Goal: Transaction & Acquisition: Book appointment/travel/reservation

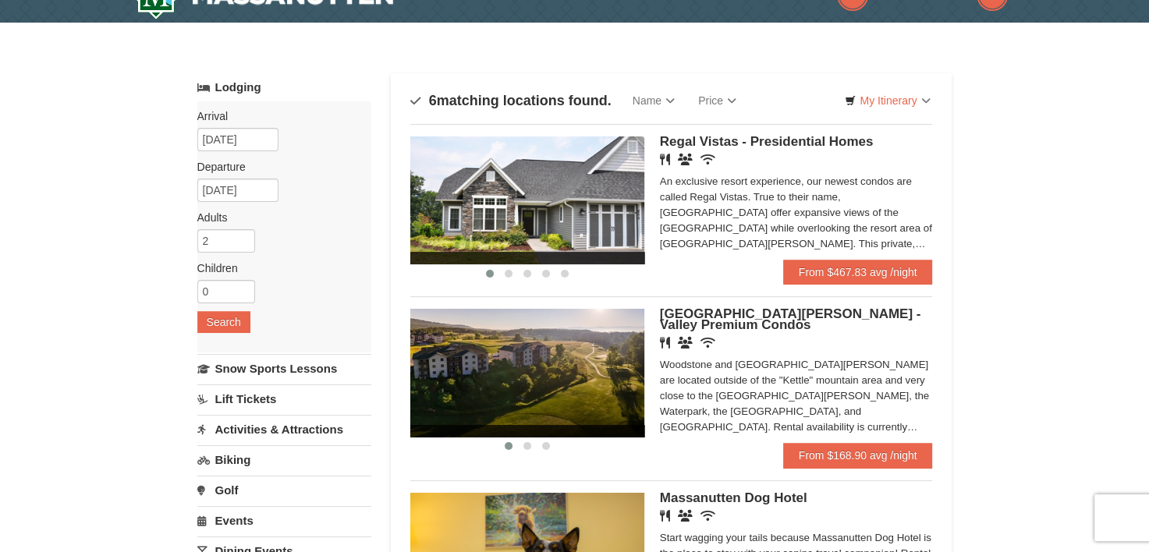
scroll to position [27, 0]
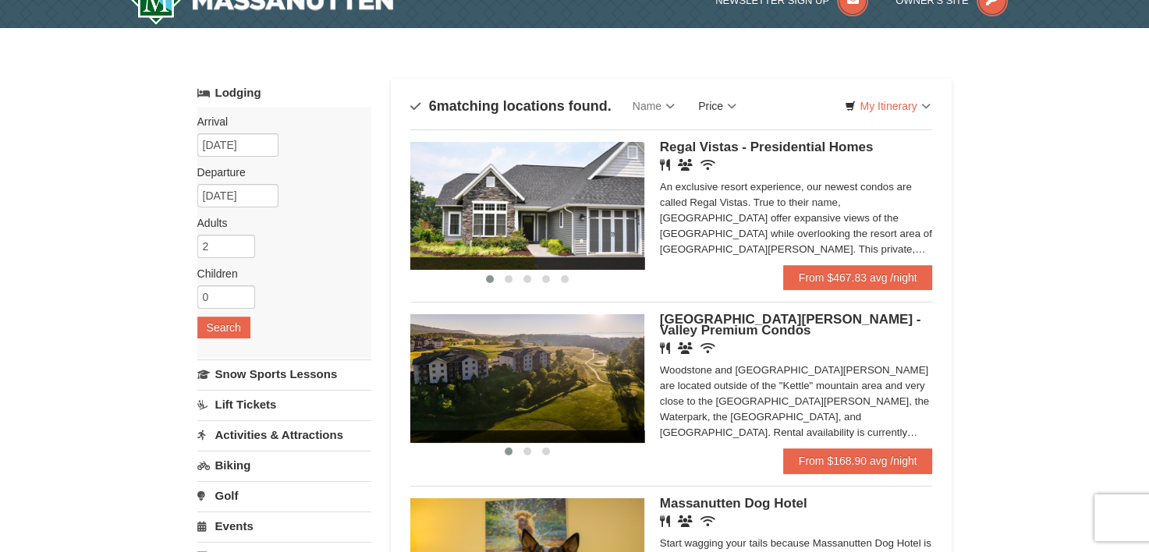
click at [722, 101] on link "Price" at bounding box center [717, 105] width 62 height 31
click at [730, 132] on link "Price (Low to High)" at bounding box center [749, 138] width 125 height 20
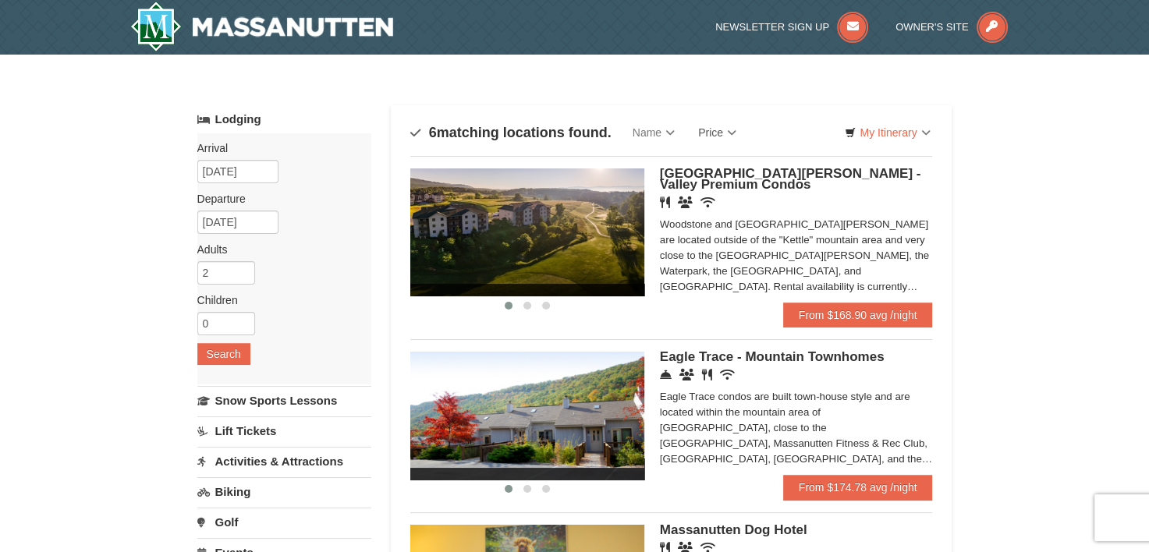
click at [587, 231] on img at bounding box center [527, 232] width 234 height 128
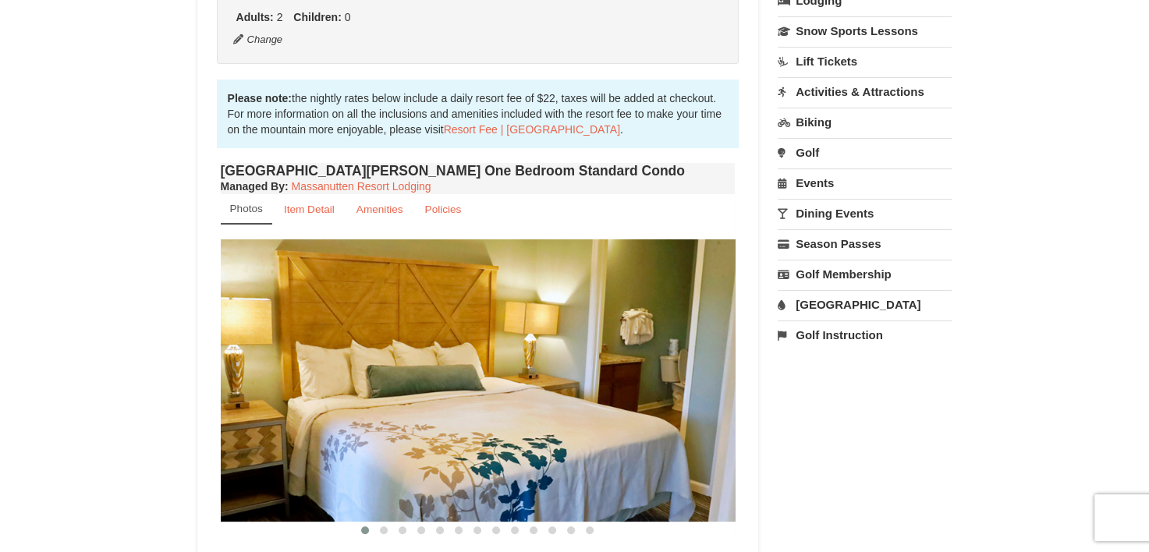
scroll to position [530, 0]
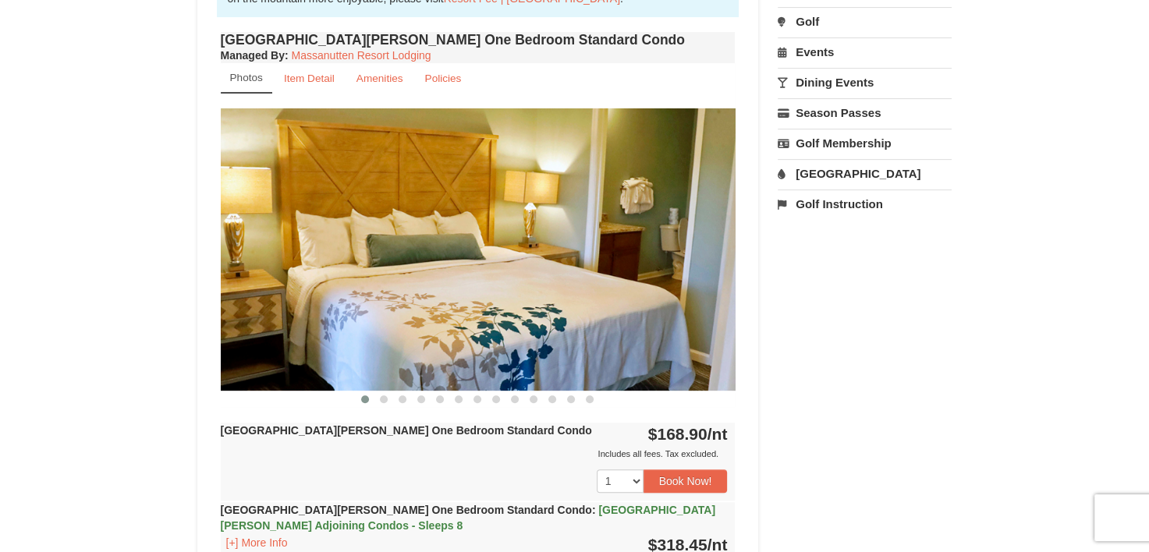
click at [702, 250] on img at bounding box center [478, 249] width 515 height 282
click at [382, 392] on button at bounding box center [383, 400] width 19 height 16
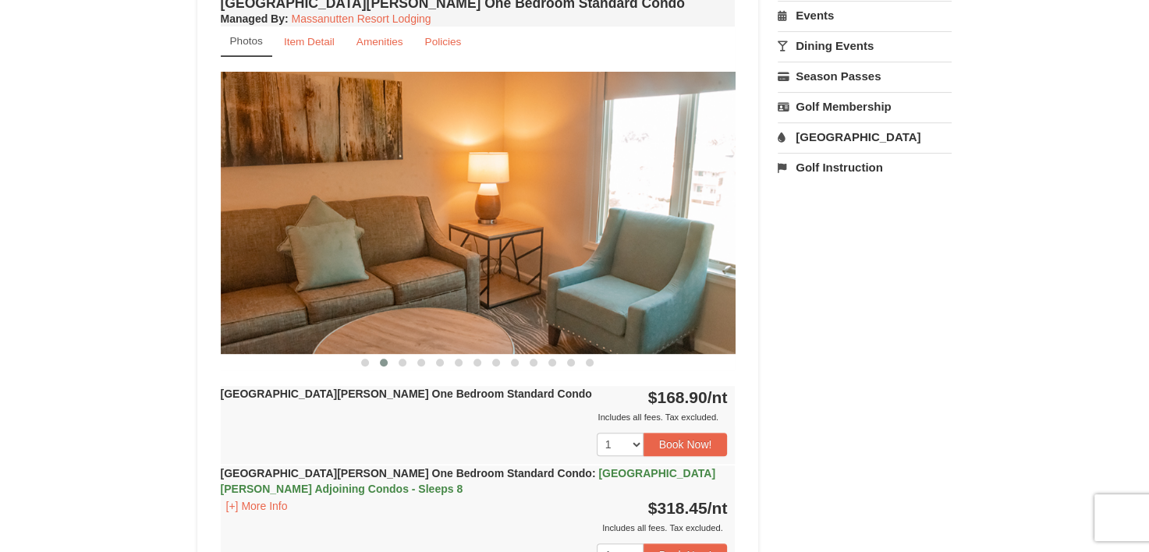
scroll to position [583, 0]
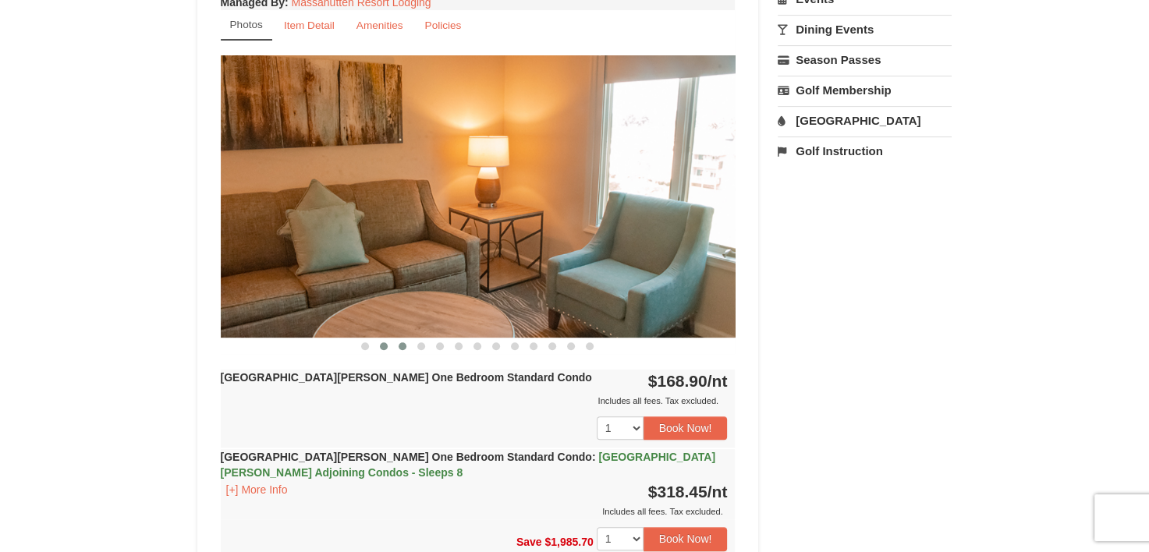
click at [402, 343] on span at bounding box center [403, 346] width 8 height 8
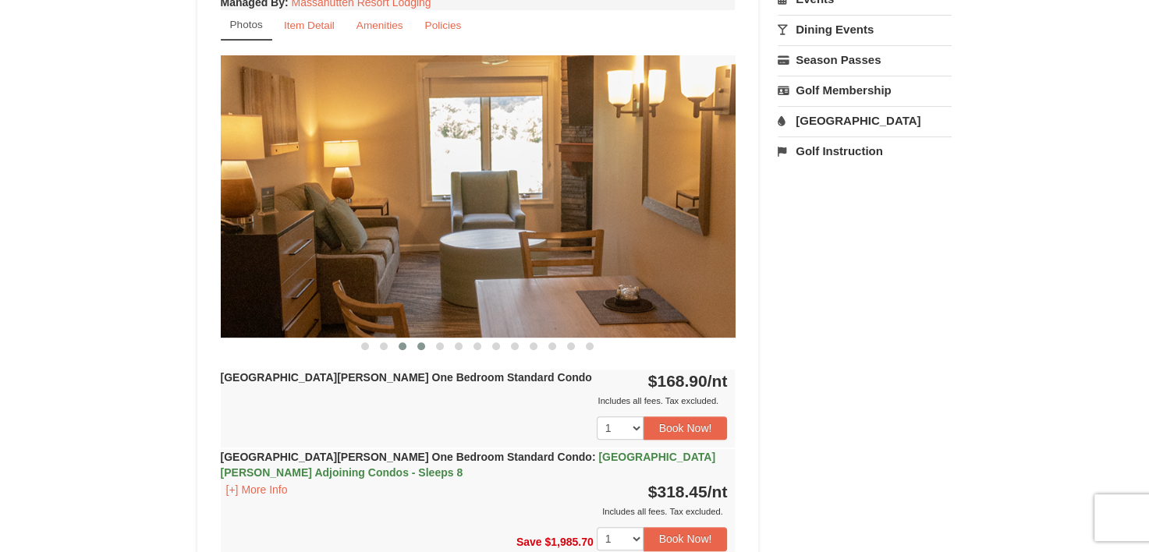
click at [421, 342] on span at bounding box center [421, 346] width 8 height 8
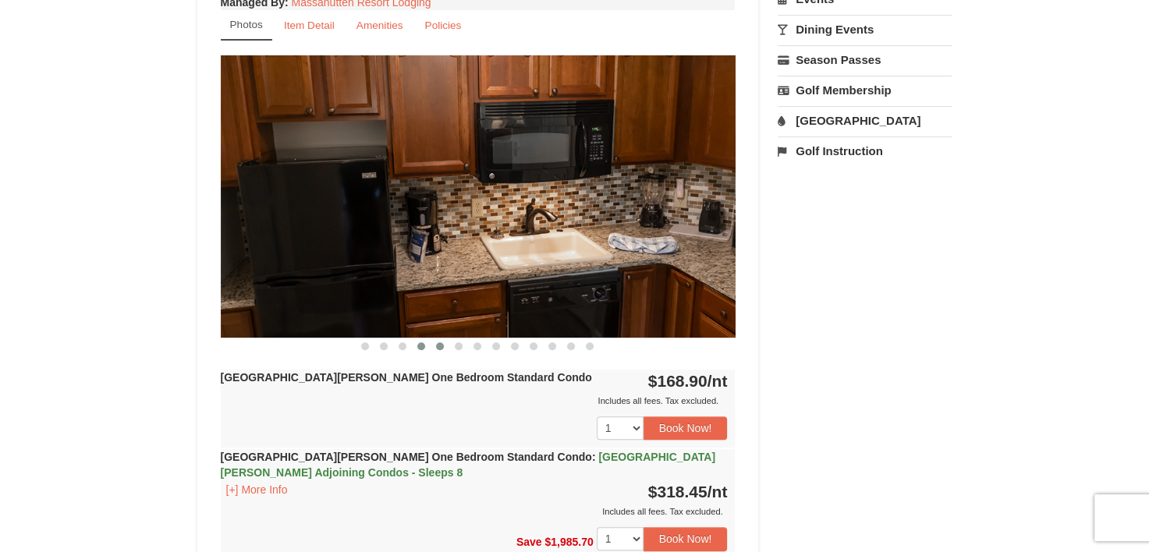
click at [437, 343] on span at bounding box center [440, 346] width 8 height 8
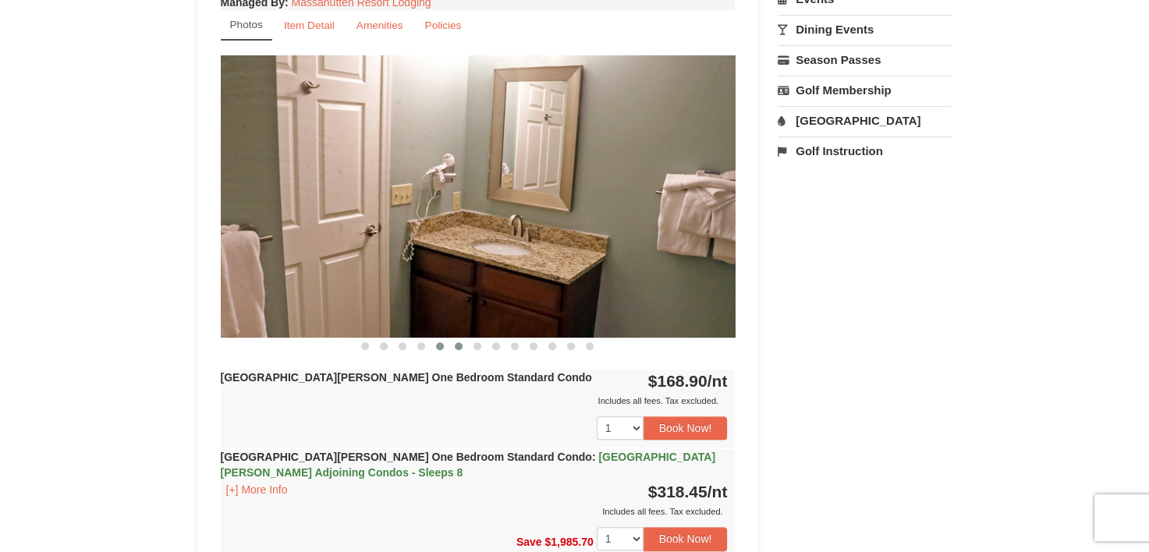
click at [459, 343] on span at bounding box center [459, 346] width 8 height 8
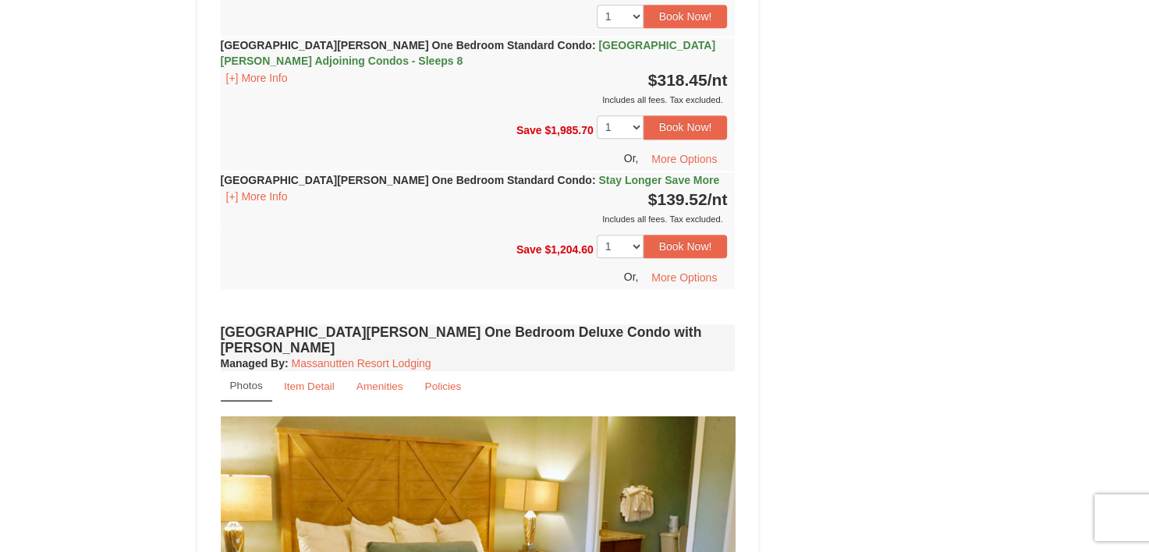
scroll to position [994, 0]
click at [261, 190] on button "[+] More Info" at bounding box center [257, 197] width 73 height 17
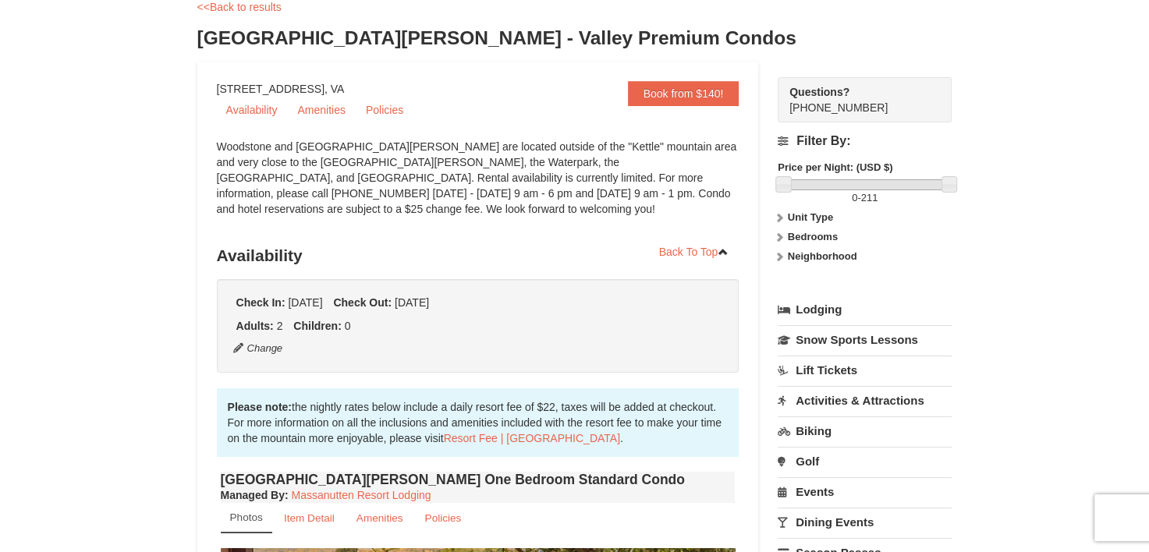
scroll to position [0, 0]
